Goal: Transaction & Acquisition: Purchase product/service

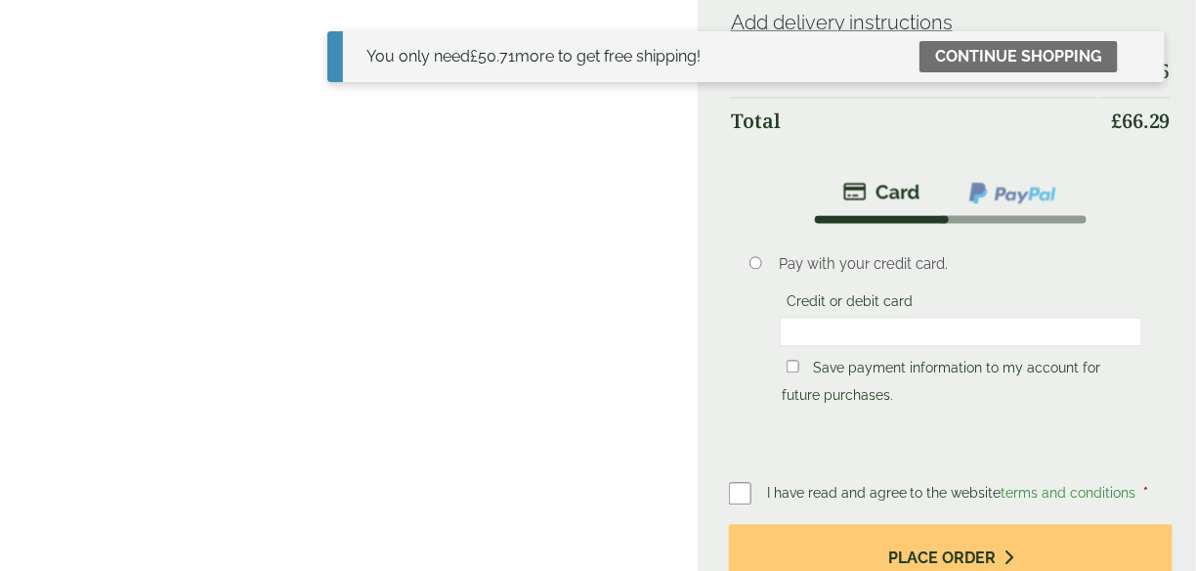
scroll to position [1172, 0]
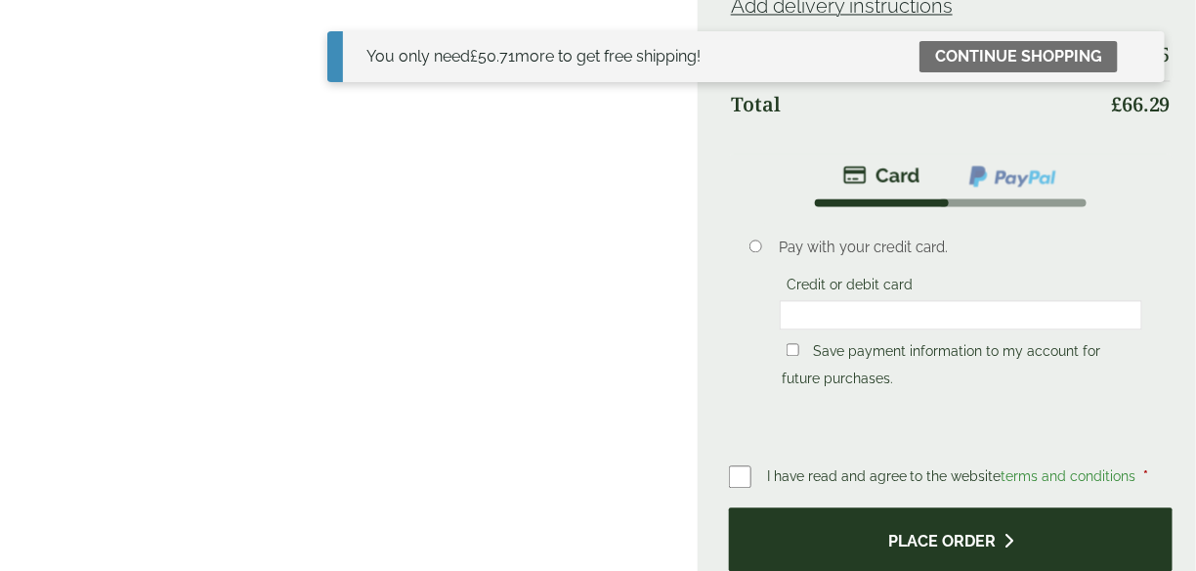
click at [959, 507] on button "Place order" at bounding box center [951, 539] width 444 height 64
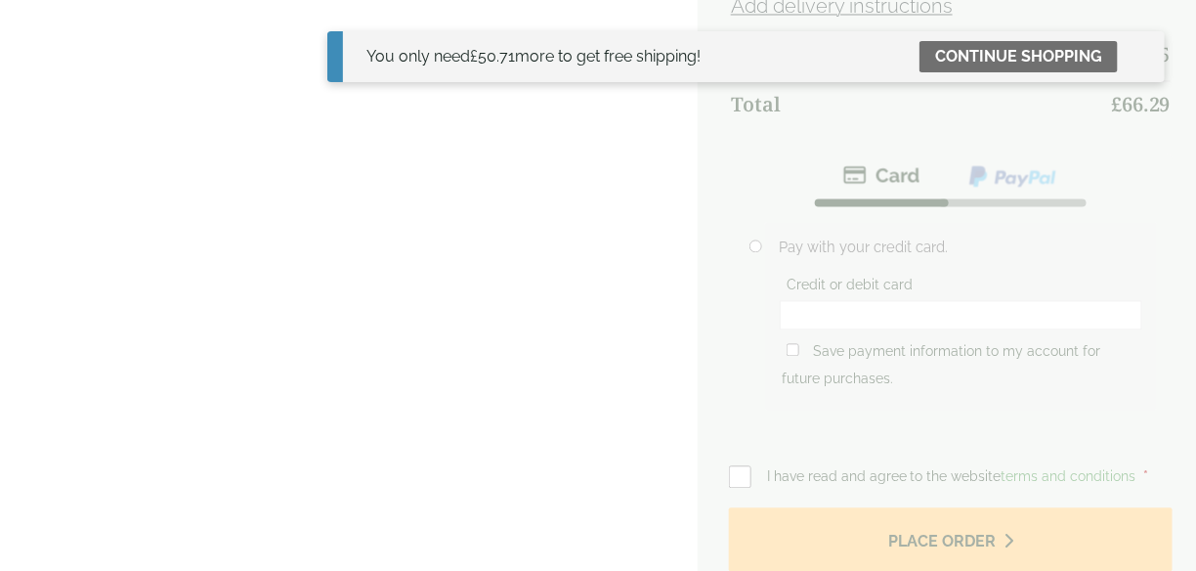
scroll to position [879, 0]
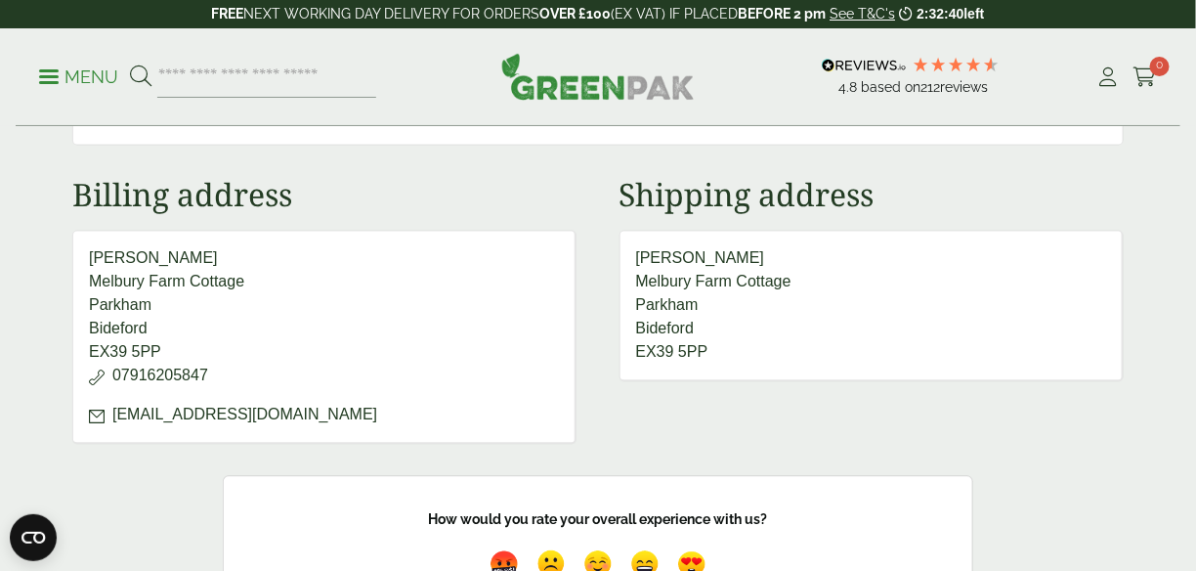
scroll to position [1270, 0]
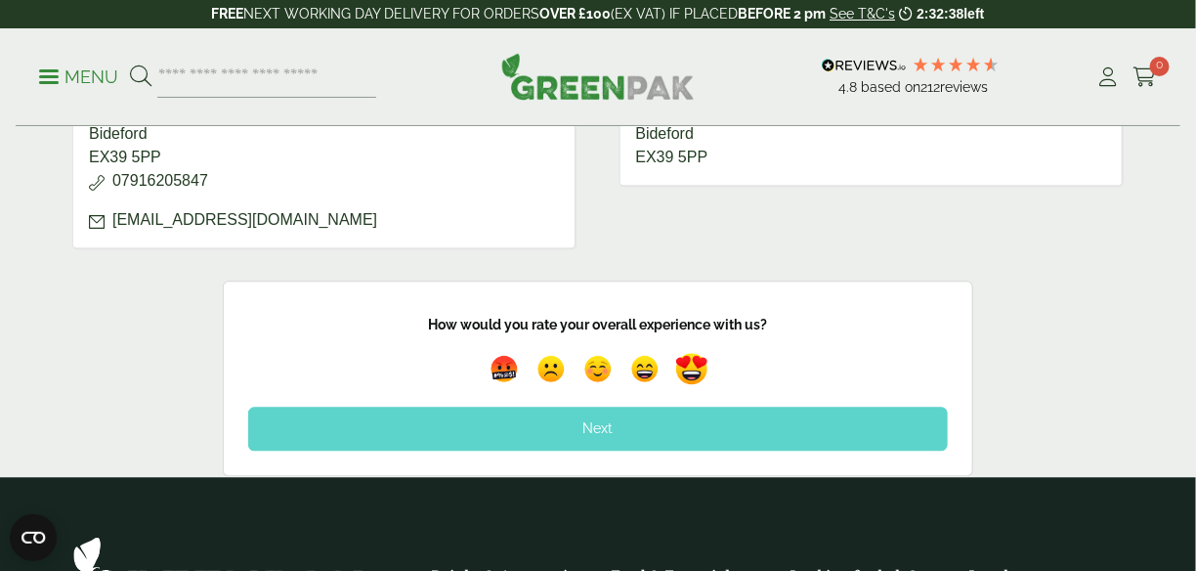
click at [699, 361] on img at bounding box center [691, 369] width 45 height 45
click at [649, 416] on div "Next" at bounding box center [598, 427] width 700 height 43
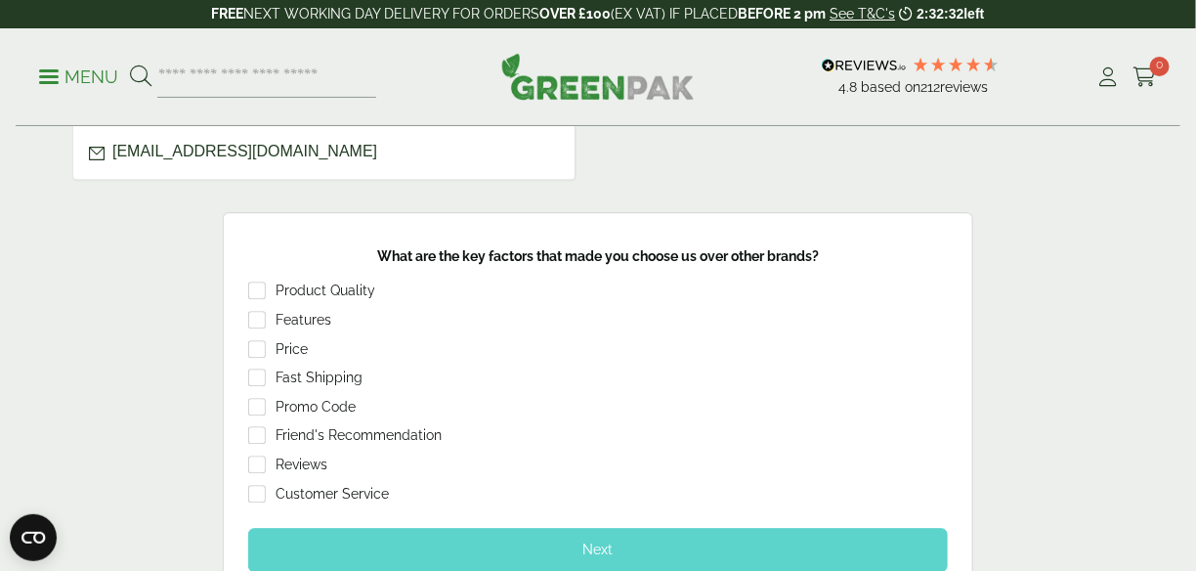
scroll to position [1368, 0]
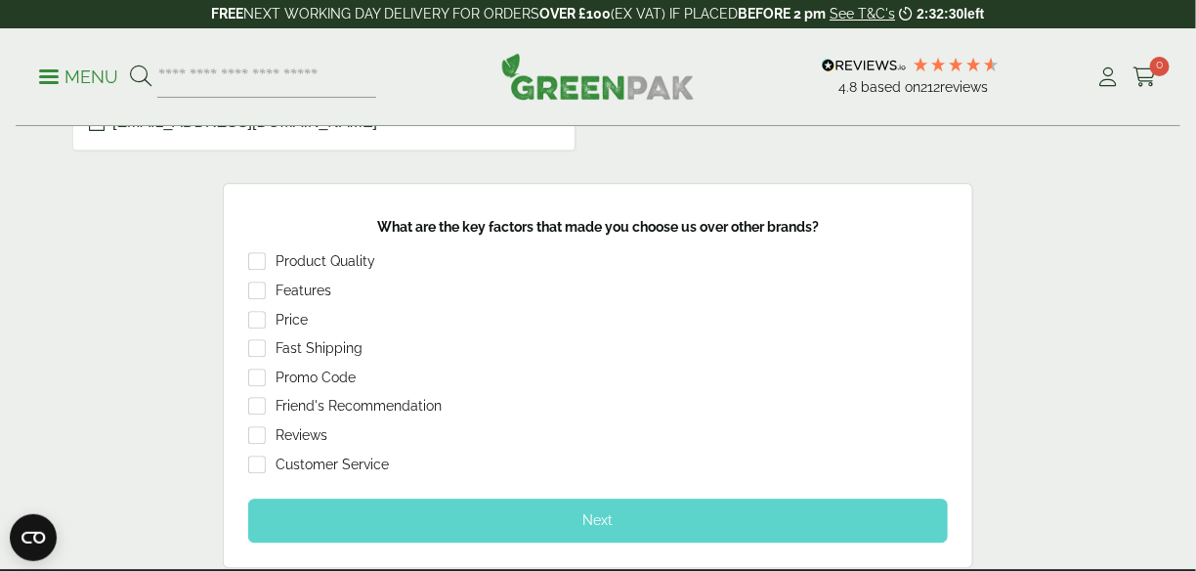
click at [609, 516] on div "Next" at bounding box center [598, 519] width 700 height 43
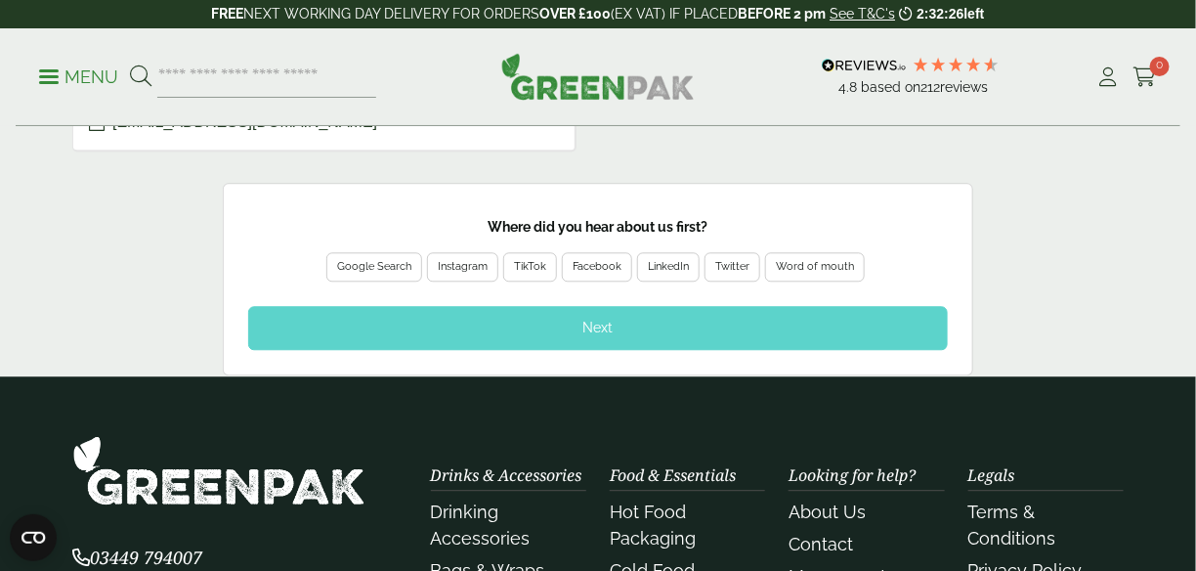
click at [411, 259] on div "Google Search" at bounding box center [374, 267] width 74 height 18
click at [586, 317] on div "Next" at bounding box center [598, 327] width 700 height 43
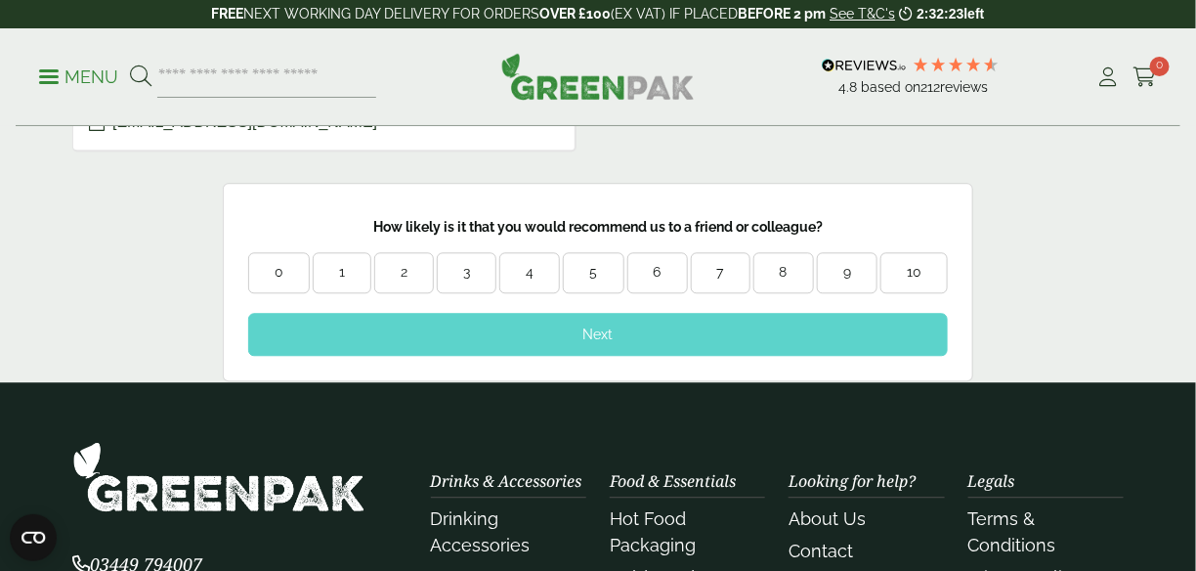
click at [839, 269] on div "9" at bounding box center [847, 273] width 59 height 20
click at [659, 329] on div "Next" at bounding box center [598, 334] width 700 height 43
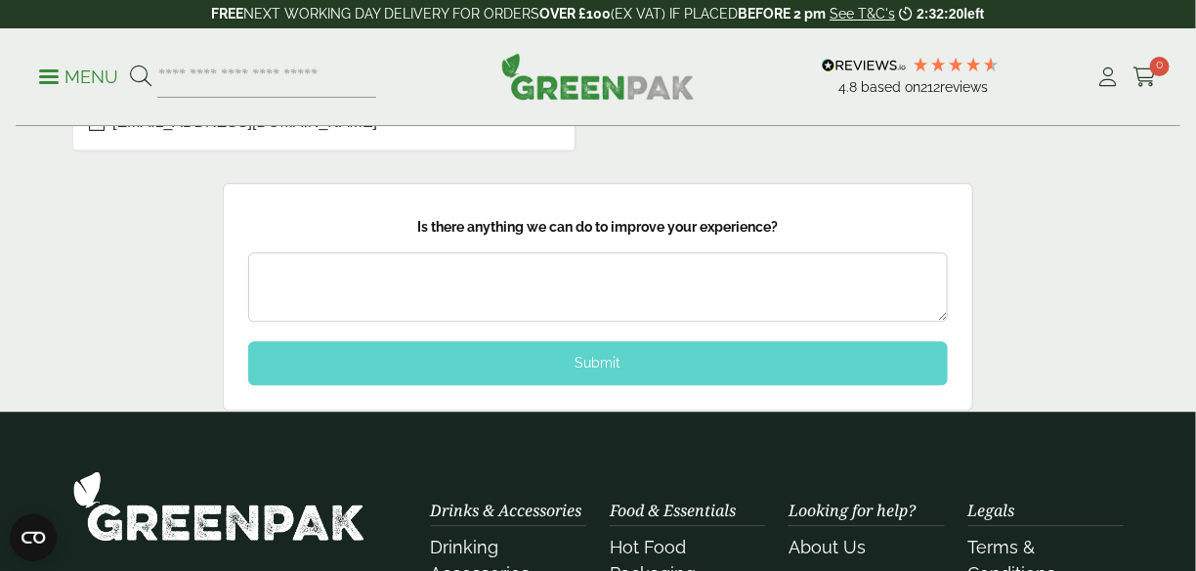
click at [637, 359] on div "Submit" at bounding box center [598, 362] width 700 height 43
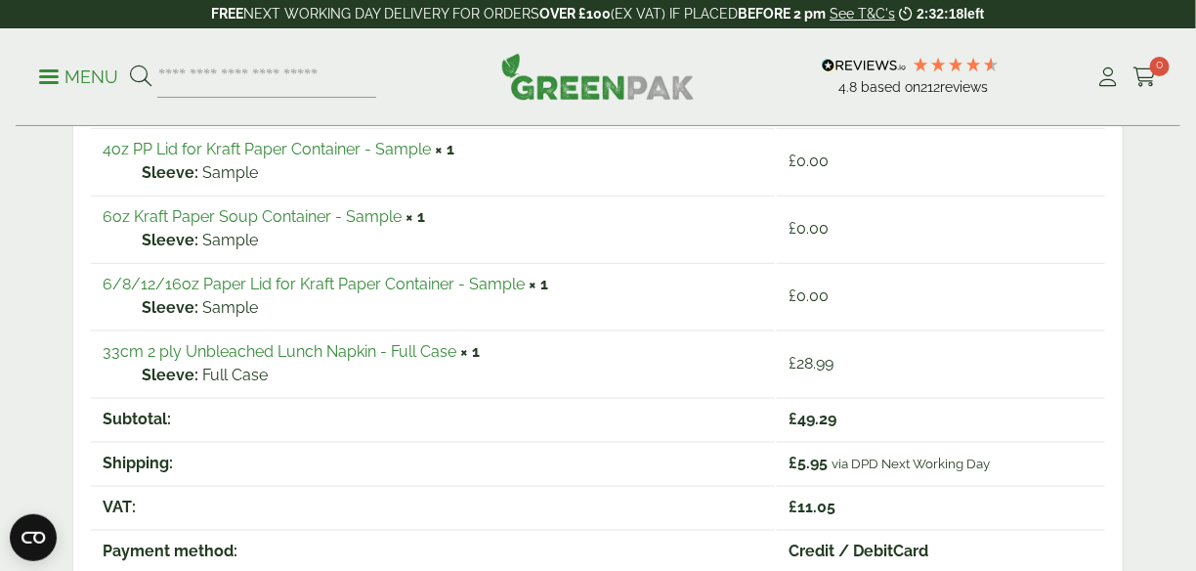
scroll to position [0, 0]
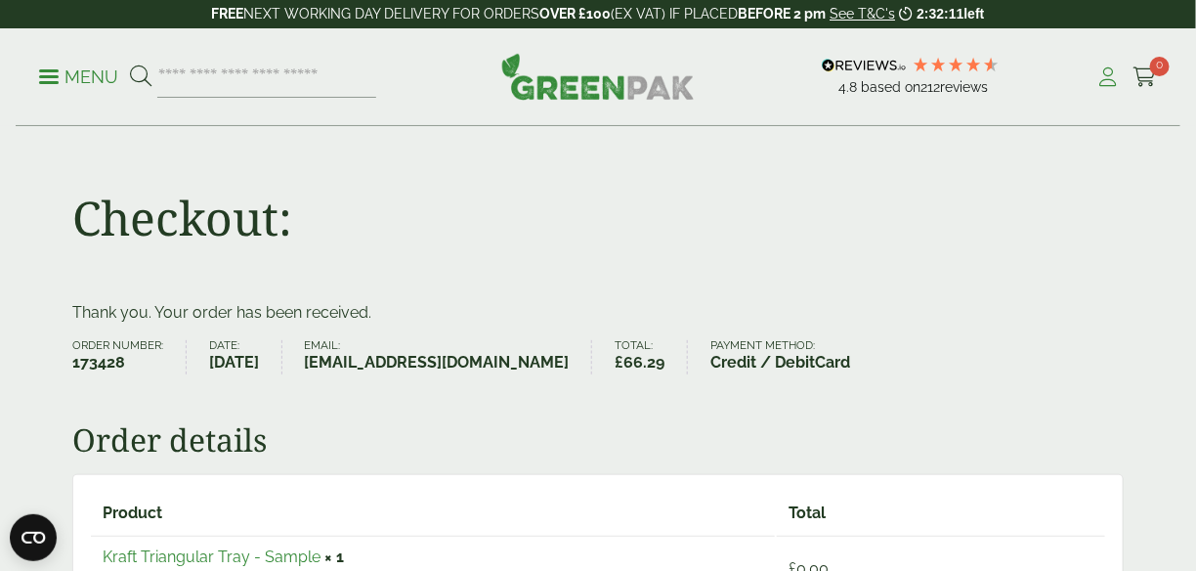
click at [1104, 82] on icon at bounding box center [1108, 77] width 24 height 20
